Goal: Navigation & Orientation: Find specific page/section

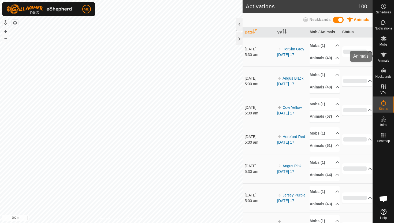
click at [386, 54] on icon at bounding box center [383, 55] width 6 height 4
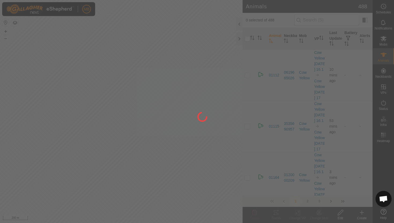
click at [240, 25] on div at bounding box center [197, 111] width 394 height 223
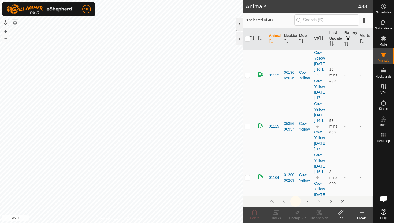
click at [238, 24] on div at bounding box center [239, 24] width 6 height 13
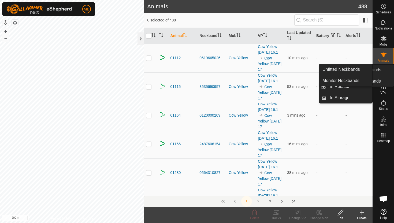
click at [389, 74] on div "Neckbands" at bounding box center [383, 72] width 21 height 16
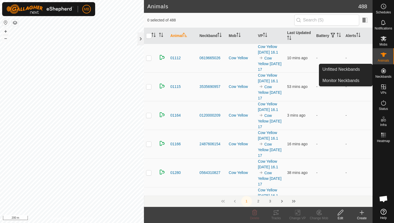
click at [383, 74] on es-neckbands-svg-icon at bounding box center [383, 70] width 10 height 9
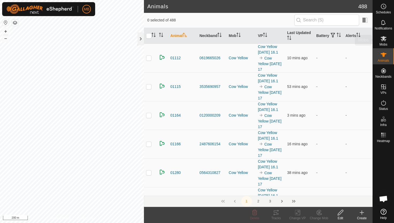
click at [382, 43] on span "Mobs" at bounding box center [383, 44] width 8 height 3
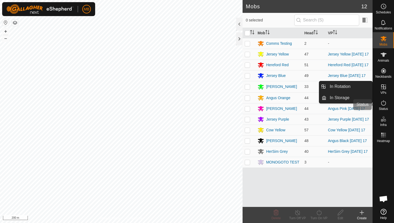
click at [381, 104] on icon at bounding box center [383, 103] width 6 height 6
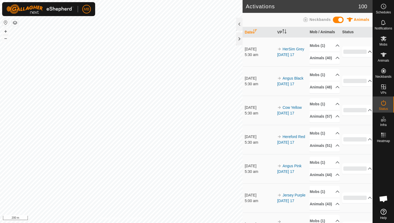
click at [368, 54] on p-accordion-header "0%" at bounding box center [357, 51] width 30 height 11
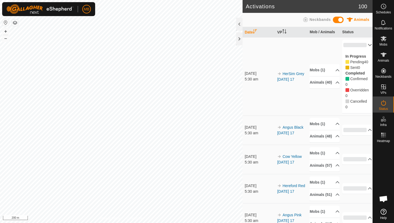
click at [366, 46] on p-accordion-header "0%" at bounding box center [357, 45] width 30 height 11
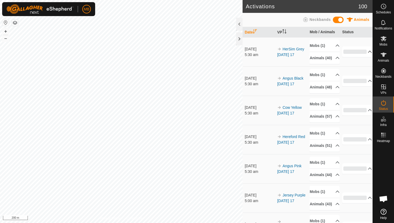
click at [366, 46] on td "0% In Progress Pending 40 Sent 0 Completed Confirmed 0 Overridden 0 Cancelled 0" at bounding box center [356, 51] width 32 height 29
click at [366, 53] on p-accordion-header "0%" at bounding box center [357, 51] width 30 height 11
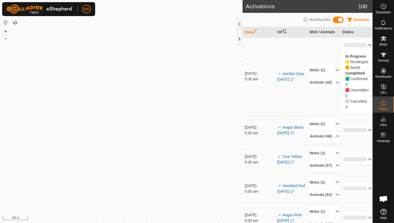
click at [367, 44] on p-accordion-header "0%" at bounding box center [357, 45] width 30 height 11
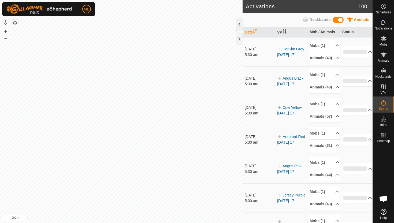
click at [238, 24] on div at bounding box center [239, 24] width 6 height 13
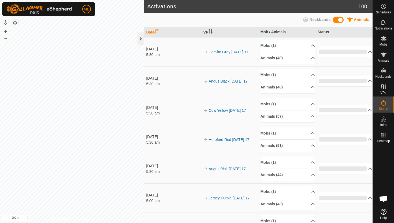
click at [138, 41] on div at bounding box center [140, 38] width 6 height 13
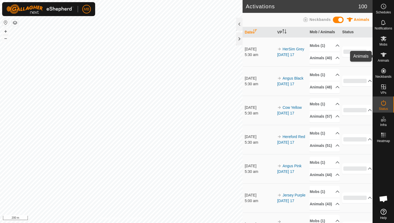
click at [383, 58] on es-animals-svg-icon at bounding box center [383, 54] width 10 height 9
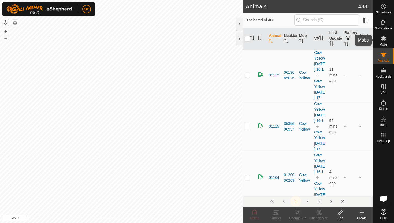
click at [385, 37] on icon at bounding box center [383, 38] width 6 height 5
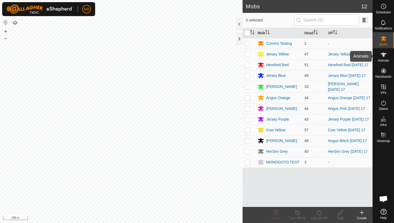
click at [384, 52] on icon at bounding box center [383, 54] width 6 height 6
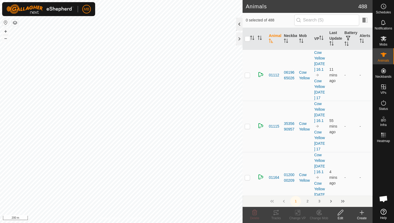
click at [240, 24] on div at bounding box center [239, 24] width 6 height 13
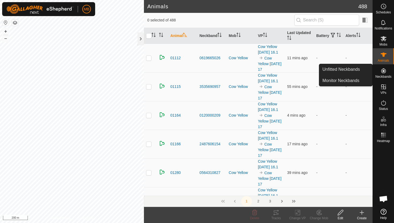
click at [383, 73] on icon at bounding box center [383, 70] width 5 height 5
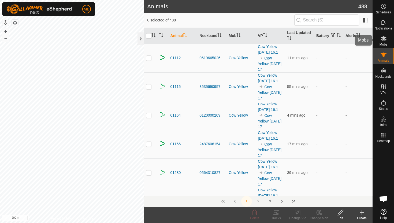
click at [382, 44] on span "Mobs" at bounding box center [383, 44] width 8 height 3
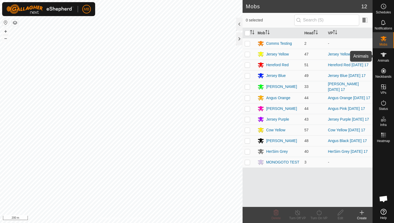
click at [381, 54] on icon at bounding box center [383, 55] width 6 height 4
